Goal: Find specific page/section: Find specific page/section

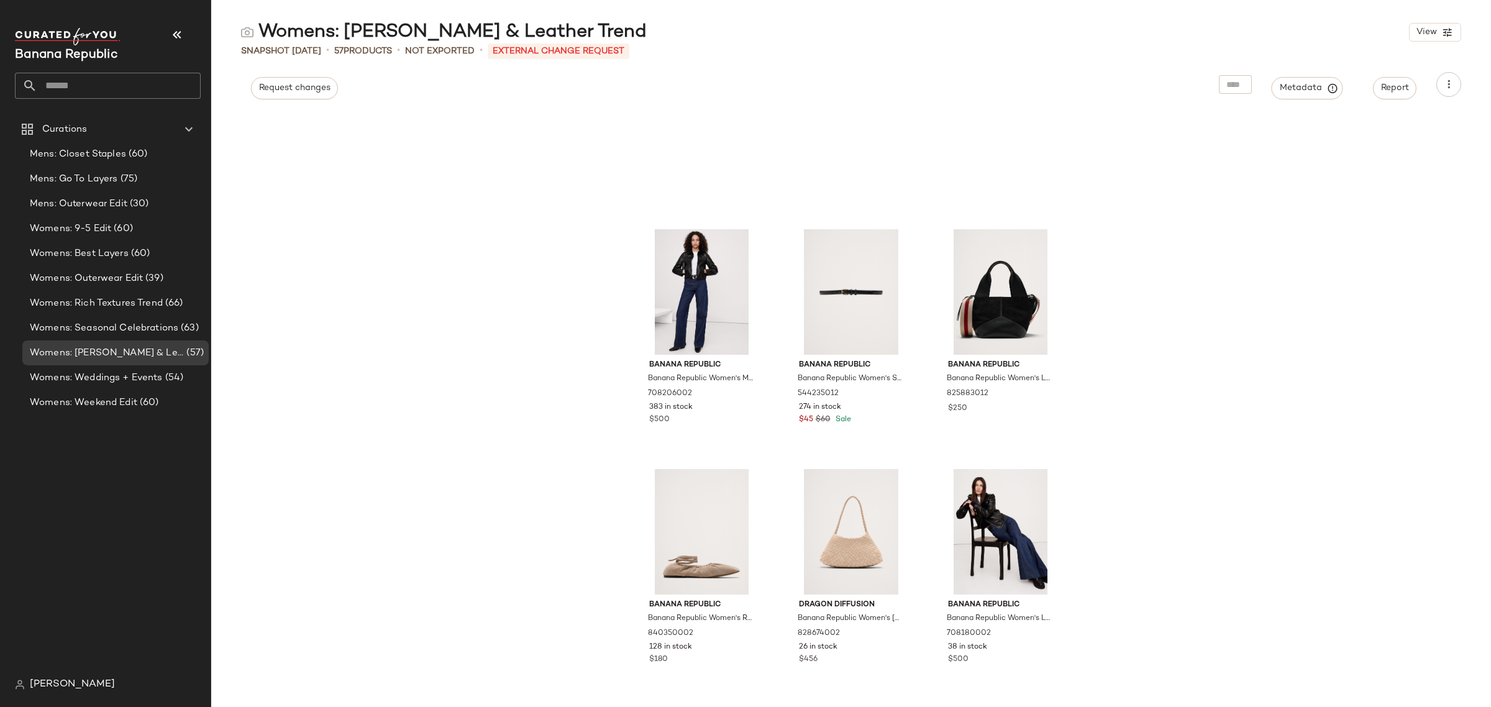
scroll to position [1958, 0]
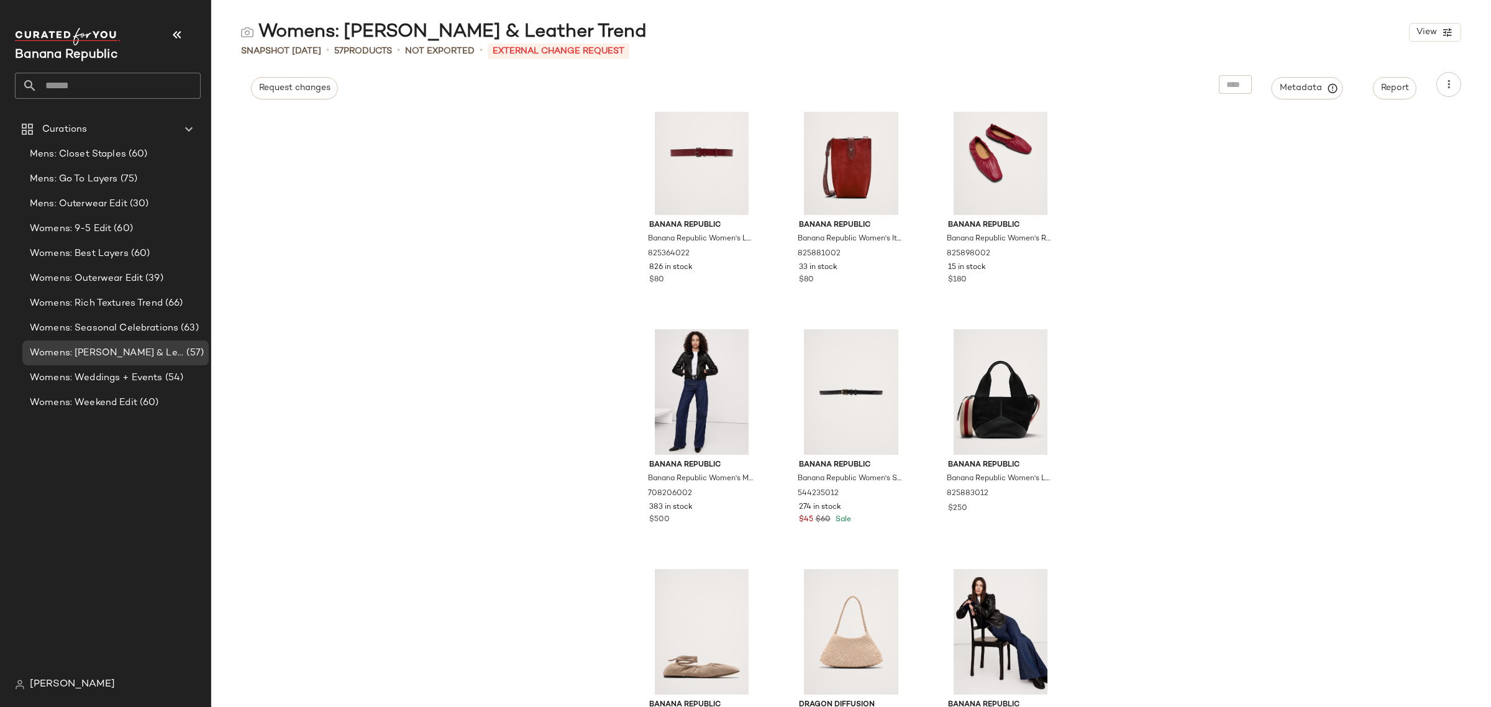
click at [1327, 342] on div "Banana Republic Banana Republic Women's Leather Belt With Covered Roller Buckle…" at bounding box center [851, 409] width 1280 height 595
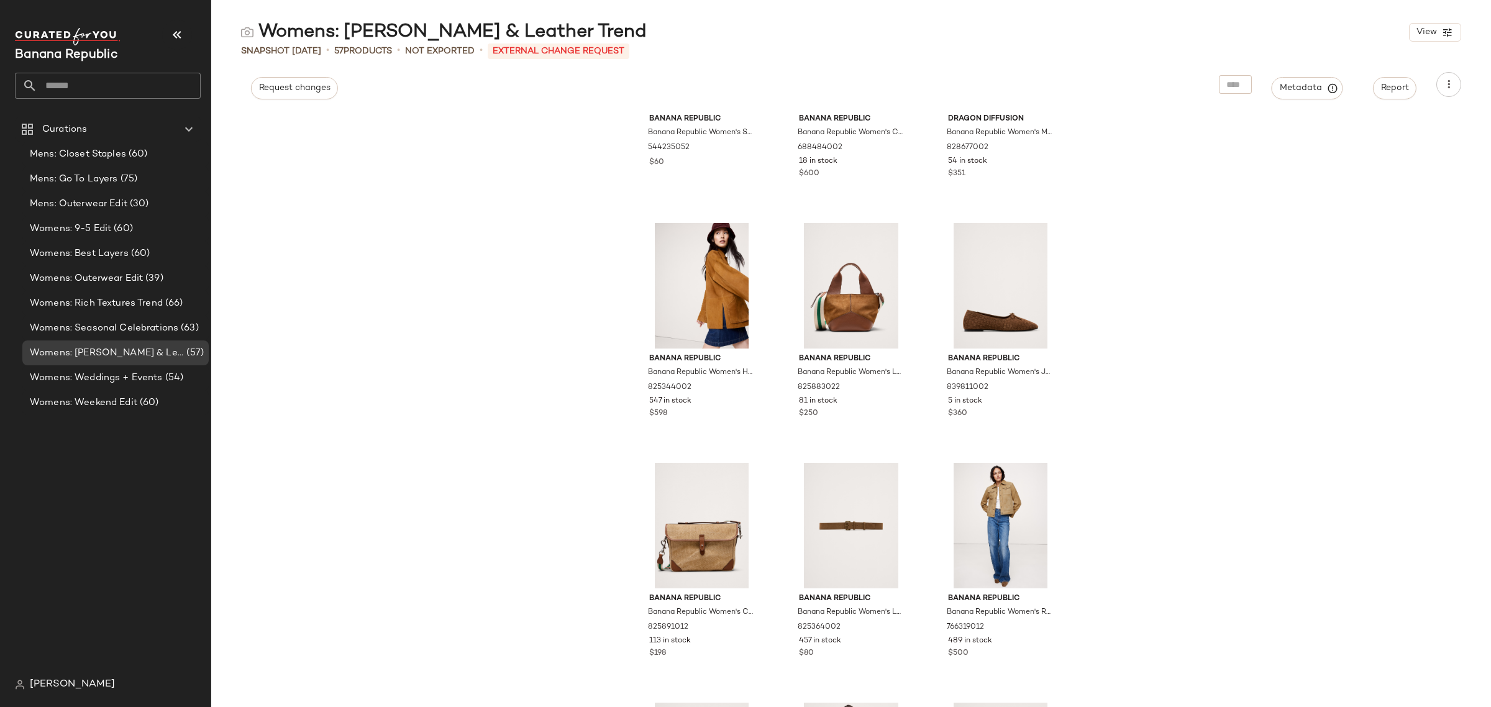
scroll to position [1026, 0]
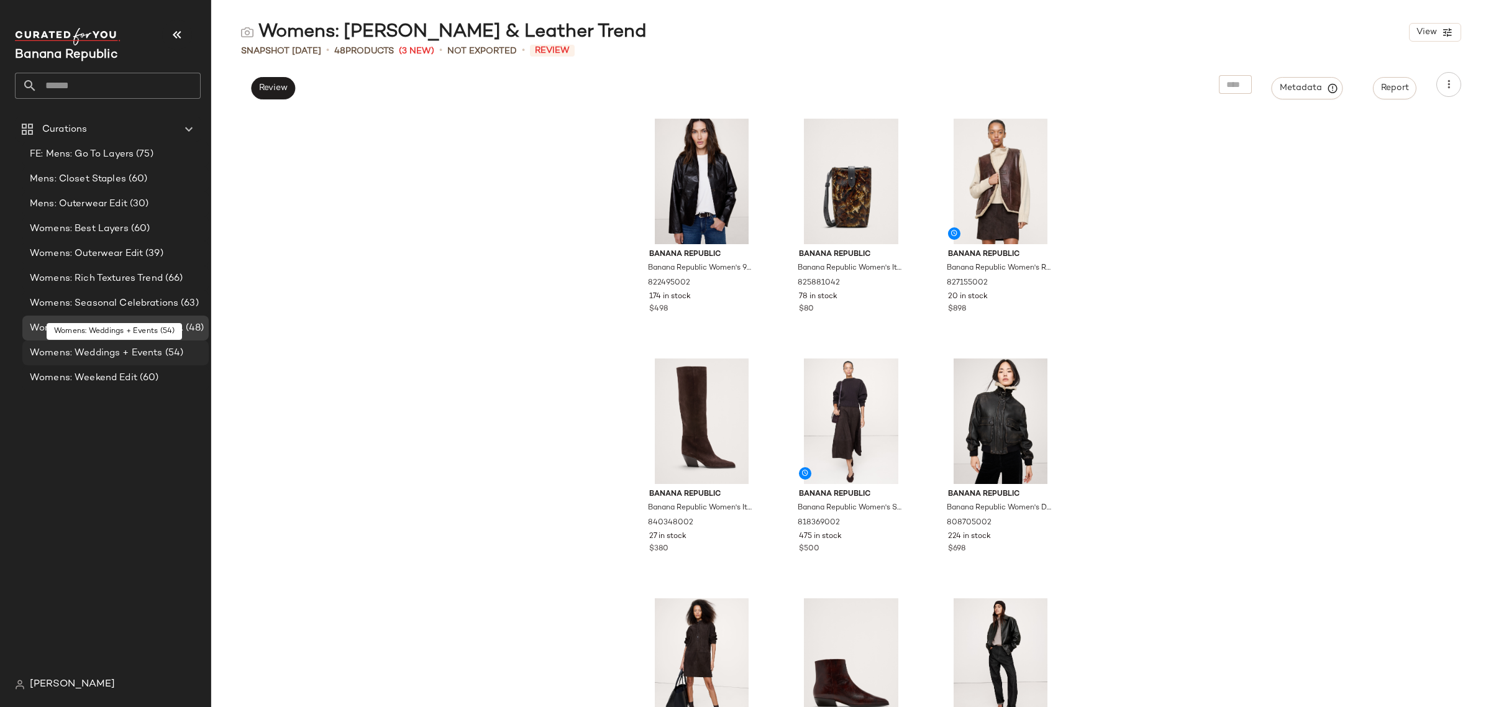
click at [128, 355] on span "Womens: Weddings + Events" at bounding box center [96, 353] width 133 height 14
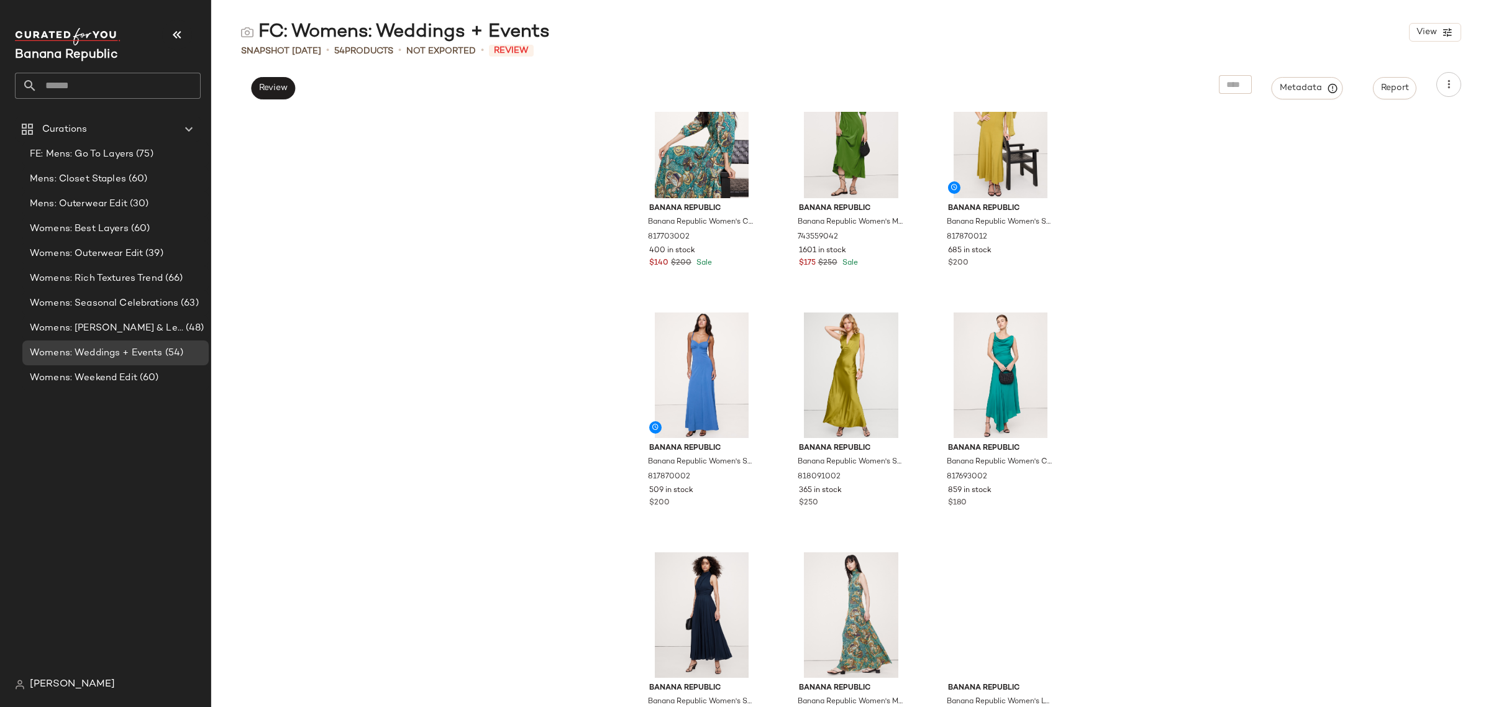
scroll to position [1796, 0]
